Goal: Obtain resource: Obtain resource

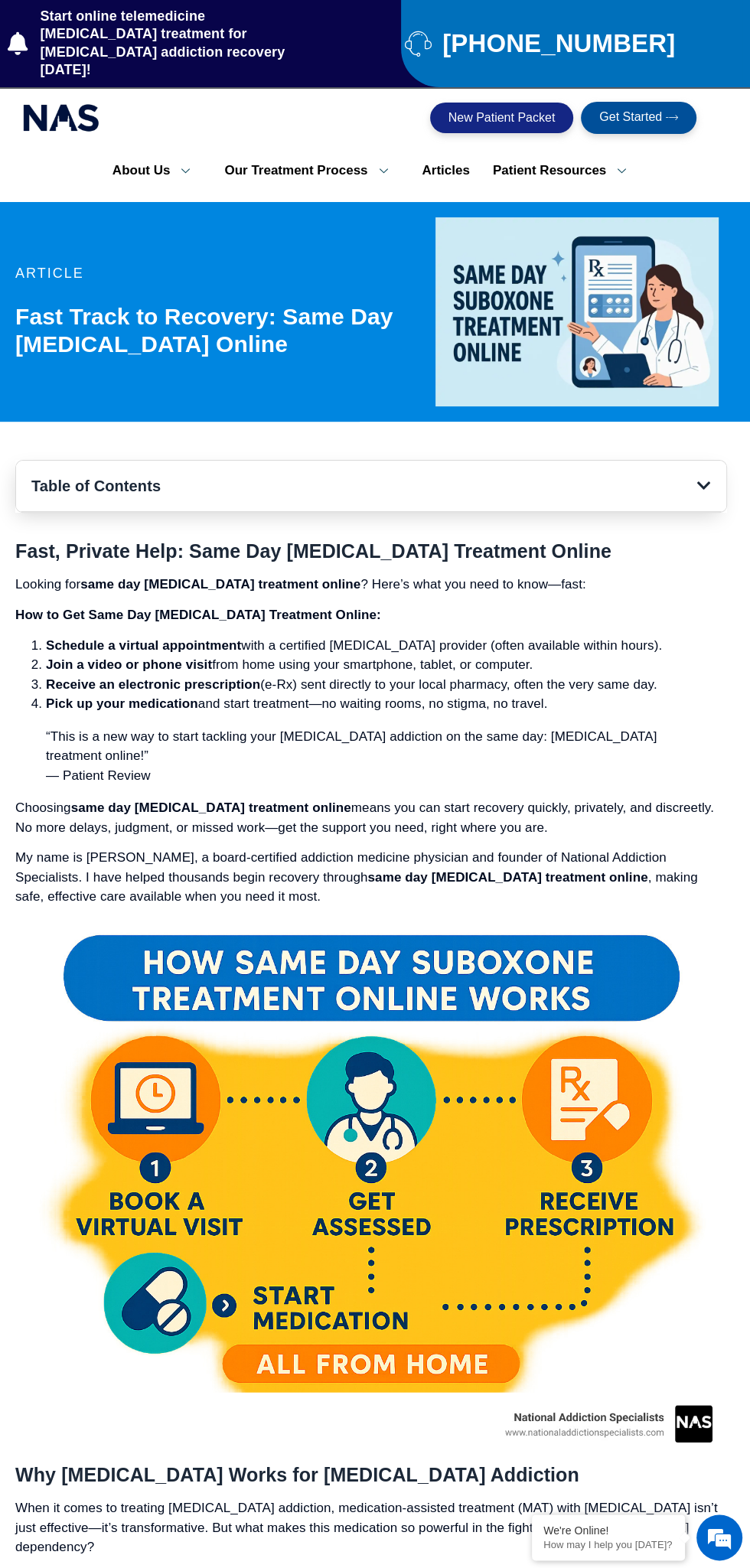
click at [511, 112] on span "New Patient Packet" at bounding box center [502, 118] width 107 height 12
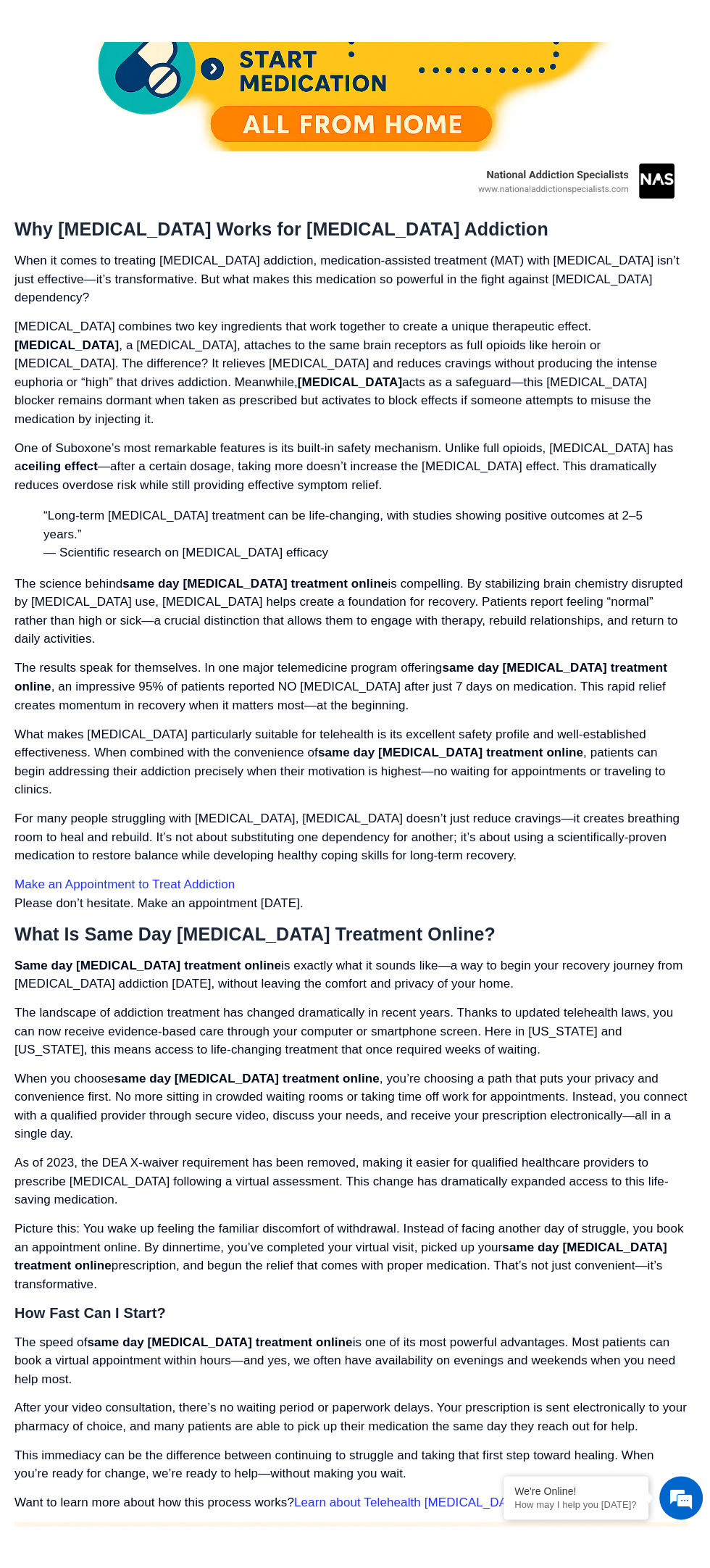
scroll to position [1264, 0]
